Goal: Information Seeking & Learning: Learn about a topic

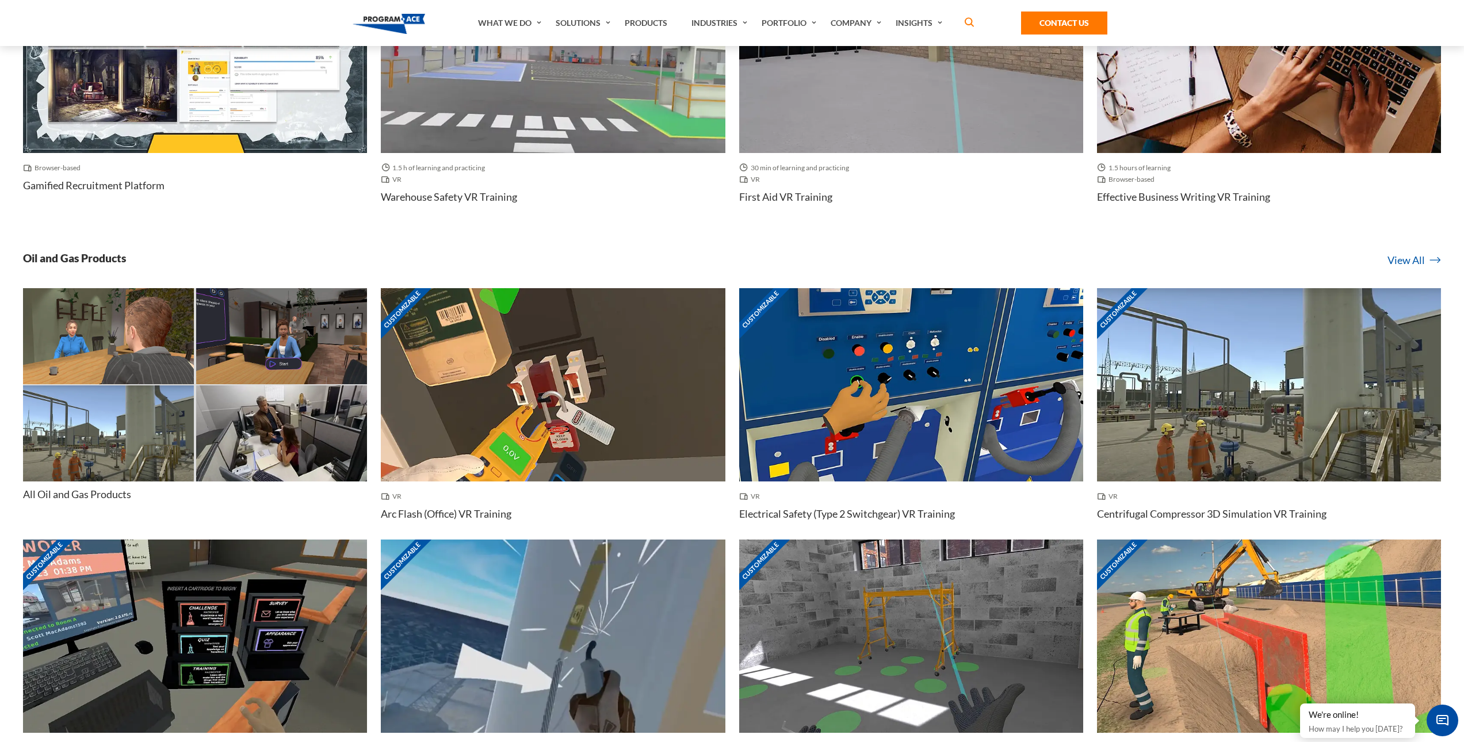
scroll to position [1093, 0]
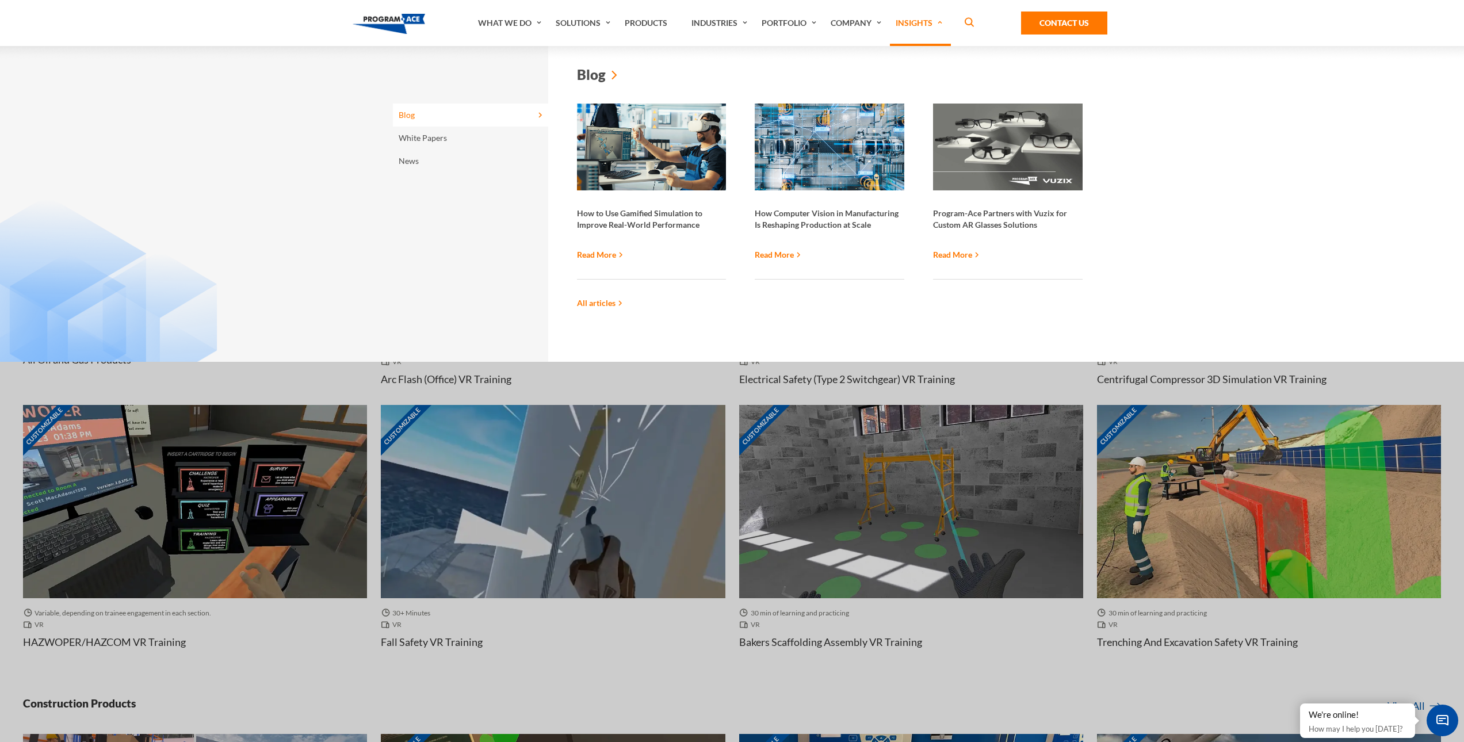
click at [821, 246] on div "How Computer Vision in Manufacturing Is Reshaping Production at Scale Read More" at bounding box center [830, 192] width 178 height 176
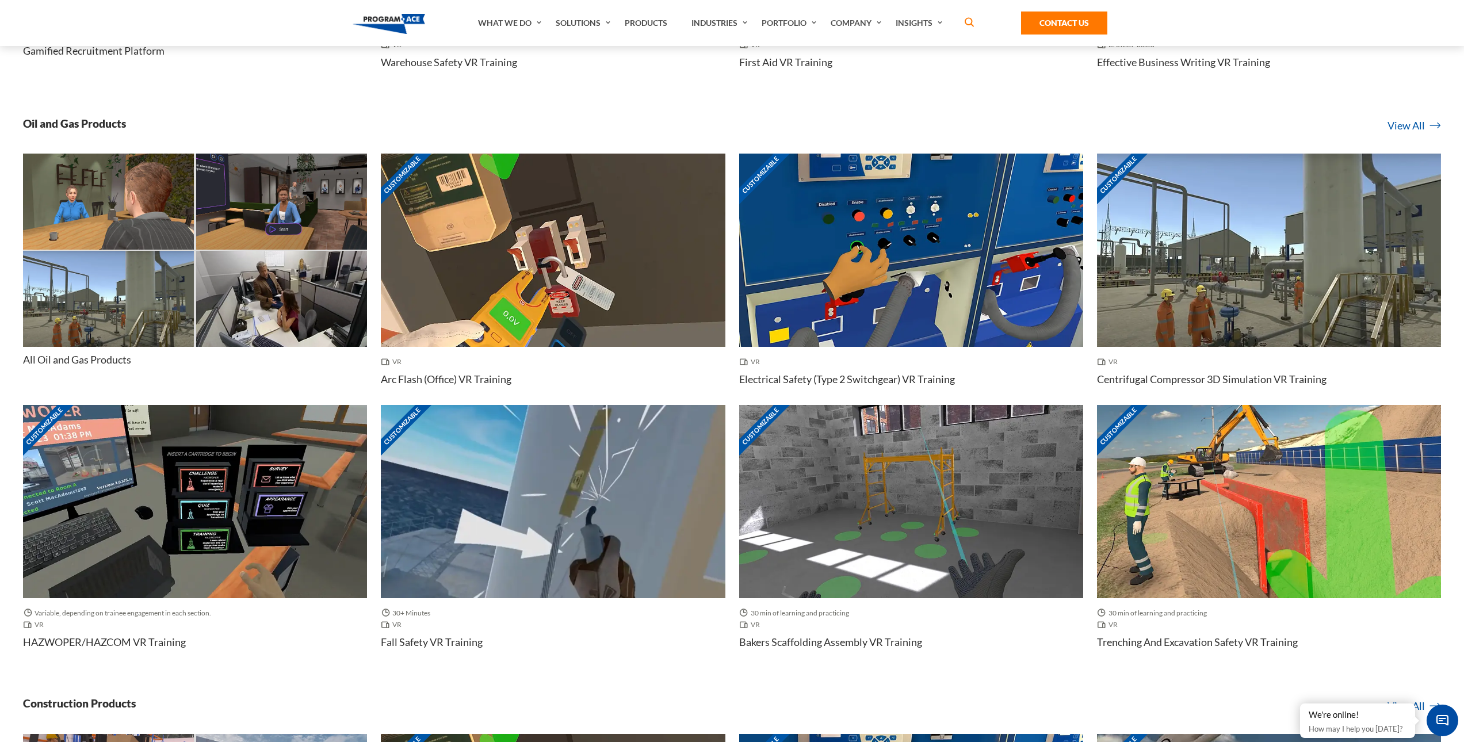
click at [901, 302] on img at bounding box center [911, 251] width 344 height 194
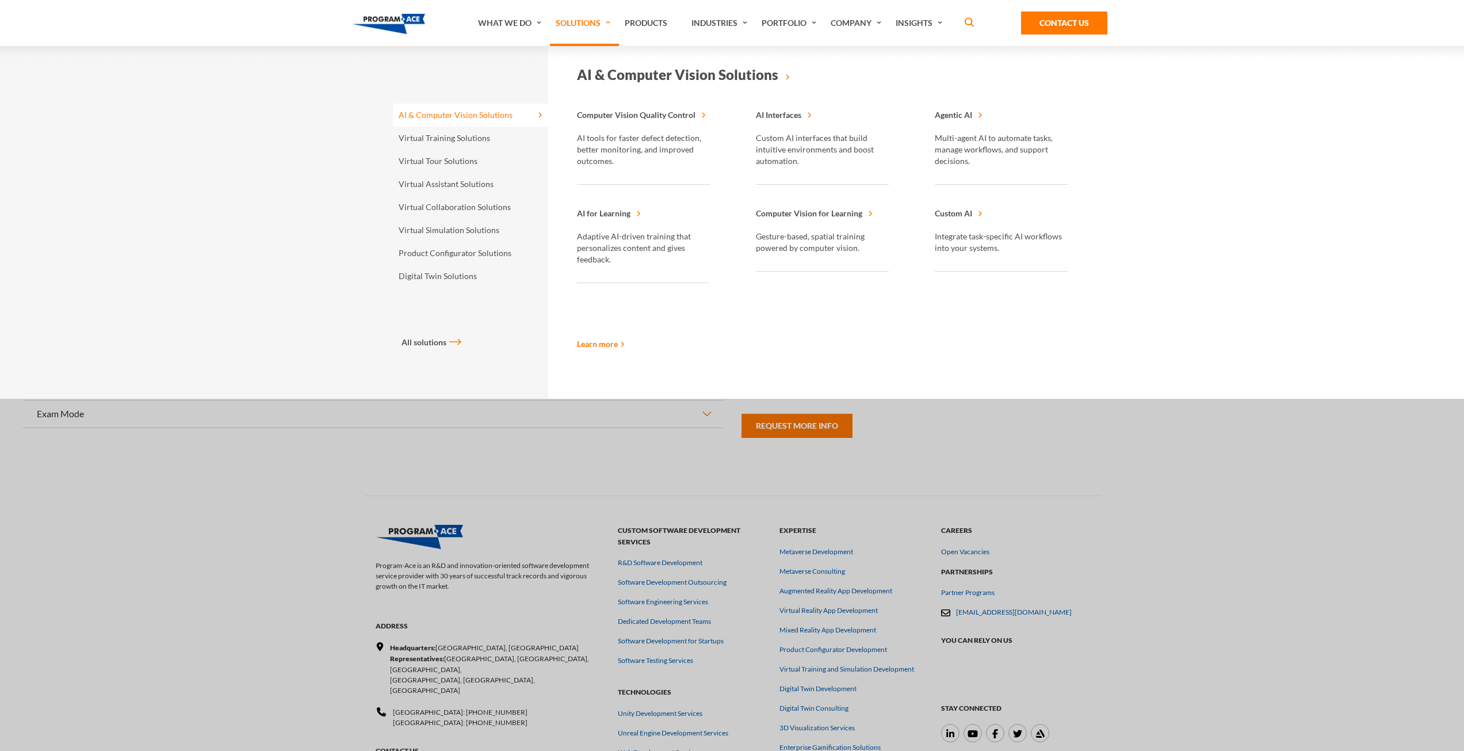
scroll to position [345, 0]
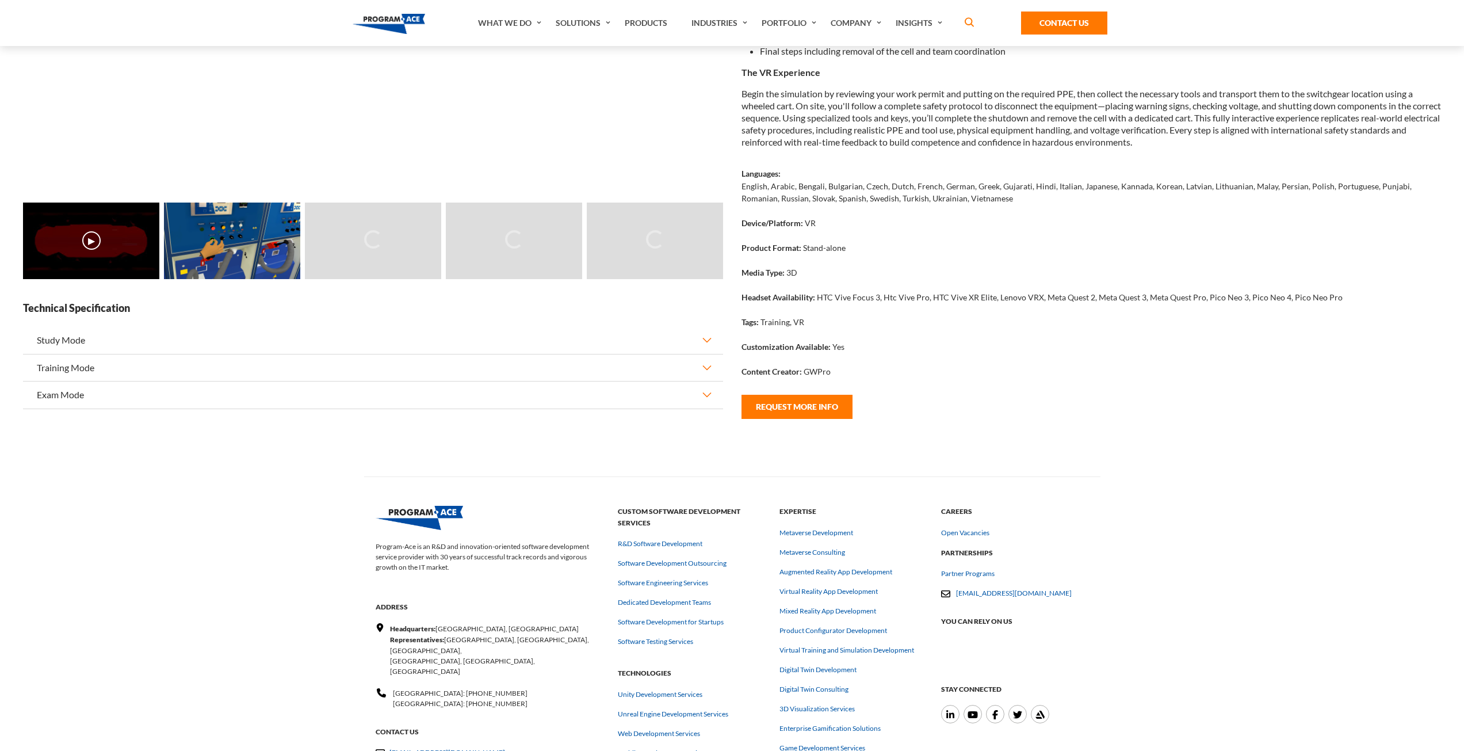
drag, startPoint x: 1130, startPoint y: 480, endPoint x: 1119, endPoint y: 471, distance: 13.9
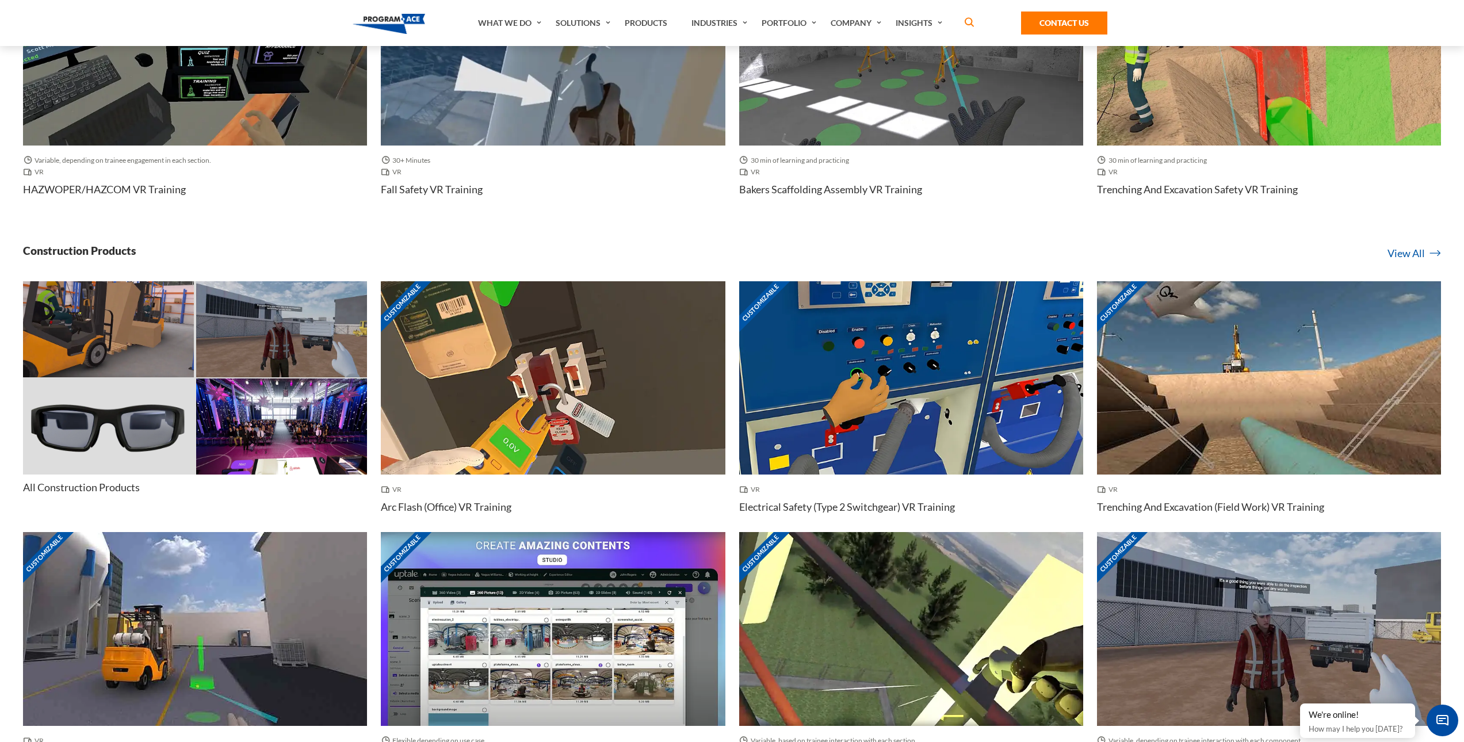
scroll to position [1726, 0]
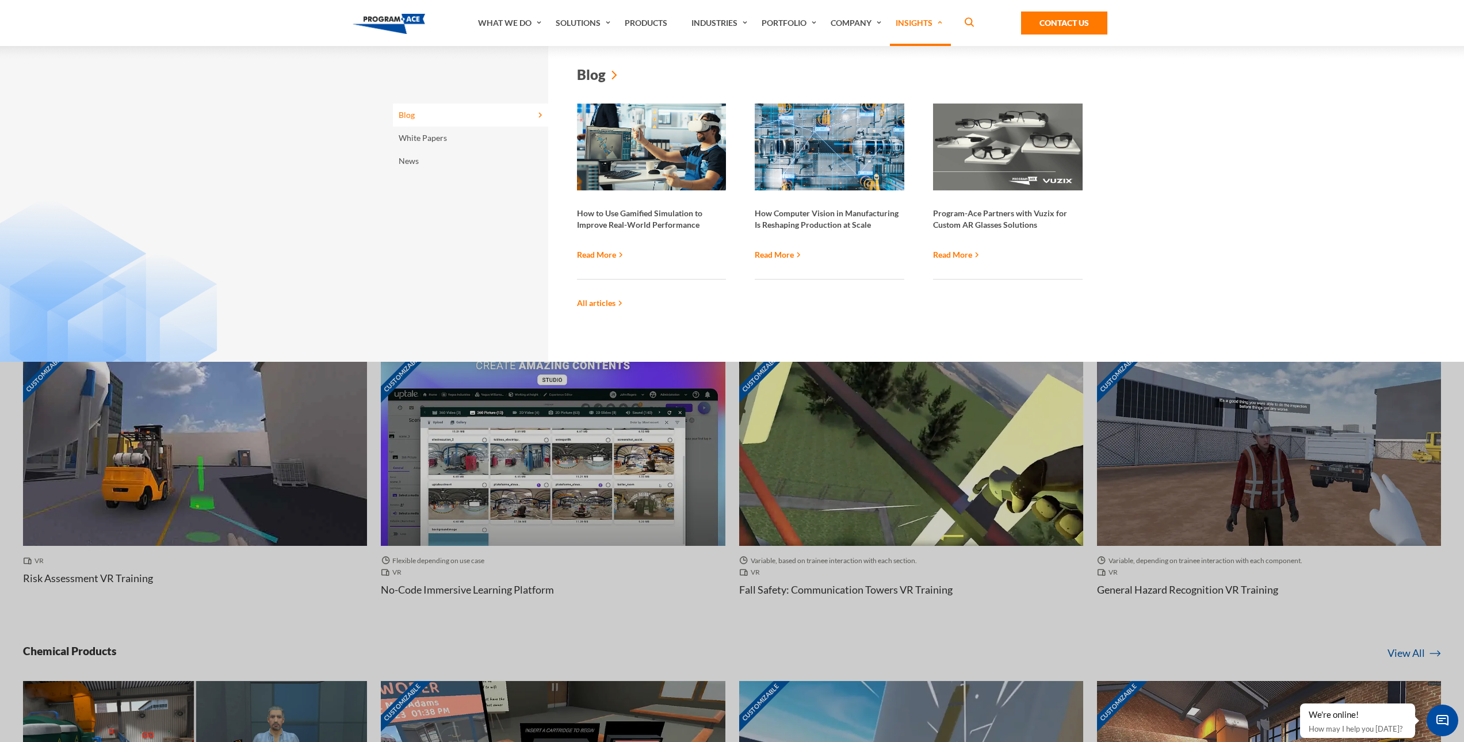
click at [1299, 102] on div "Blog White Papers News Blog" at bounding box center [732, 204] width 1464 height 316
